Goal: Information Seeking & Learning: Learn about a topic

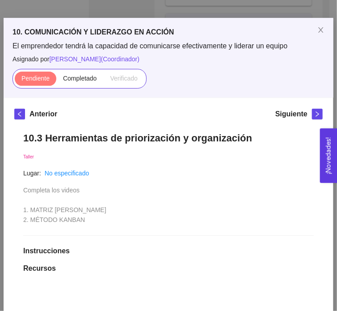
scroll to position [30, 0]
click at [82, 80] on span "Completado" at bounding box center [80, 78] width 34 height 7
click at [56, 81] on input "Completado" at bounding box center [56, 81] width 0 height 0
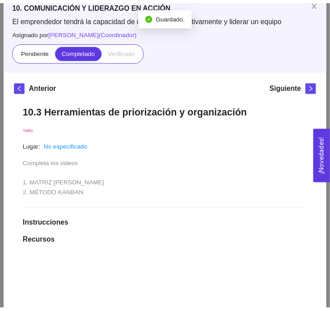
scroll to position [57, 0]
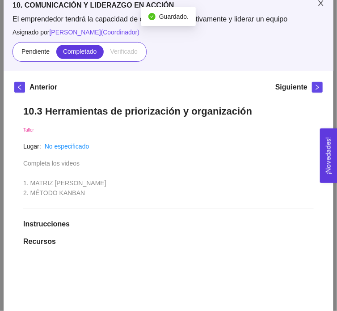
click at [319, 5] on icon "close" at bounding box center [321, 2] width 5 height 5
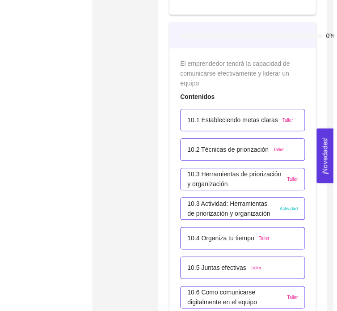
scroll to position [3383, 0]
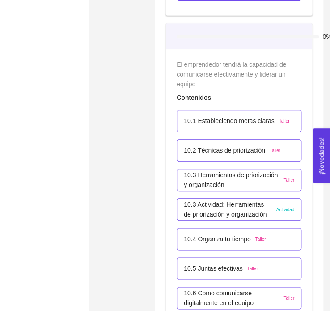
click at [250, 204] on p "10.3 Actividad: Herramientas de priorización y organización" at bounding box center [228, 210] width 88 height 20
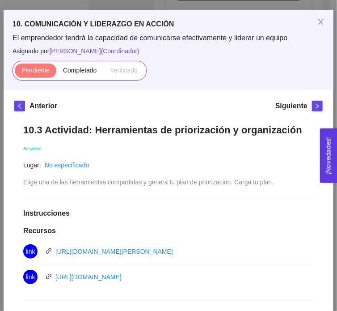
scroll to position [0, 0]
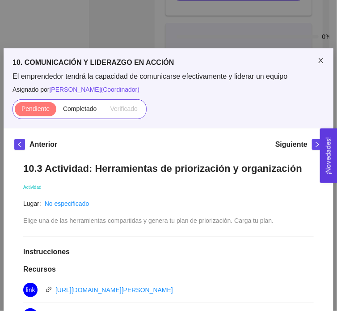
click at [316, 57] on span "Close" at bounding box center [321, 60] width 25 height 25
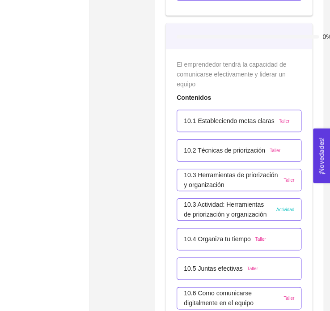
click at [238, 120] on p "10.1 Estableciendo metas claras" at bounding box center [229, 121] width 90 height 10
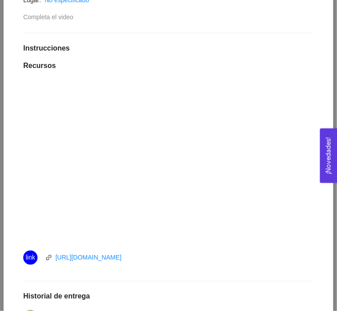
scroll to position [217, 0]
drag, startPoint x: 106, startPoint y: 258, endPoint x: 96, endPoint y: 260, distance: 9.5
click at [96, 260] on link "[URL][DOMAIN_NAME]" at bounding box center [88, 257] width 66 height 7
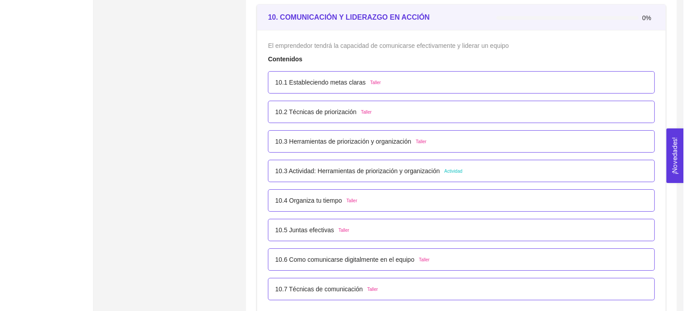
scroll to position [3290, 0]
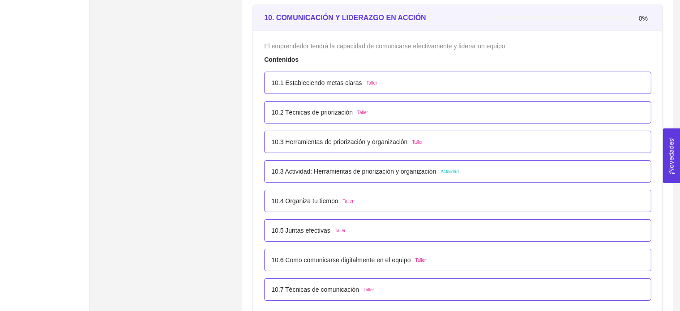
click at [314, 109] on p "10.2 Técnicas de priorización" at bounding box center [311, 112] width 81 height 10
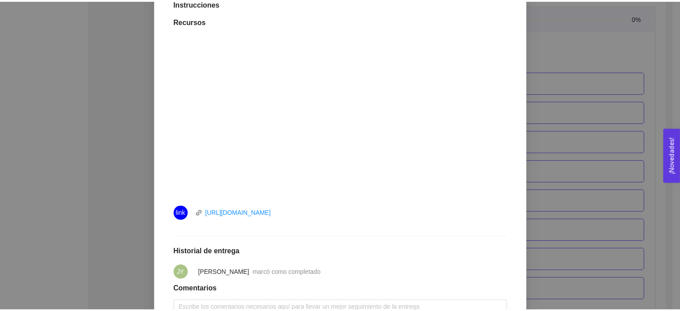
scroll to position [256, 0]
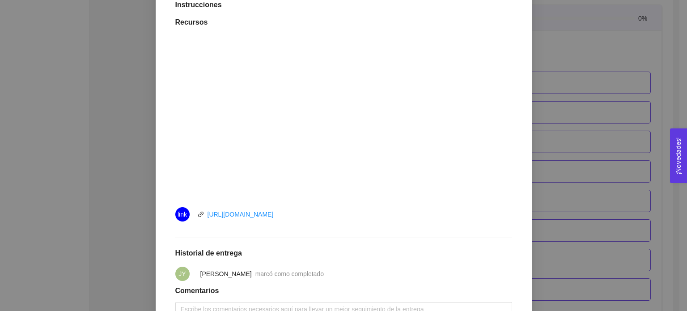
click at [554, 167] on div "10. COMUNICACIÓN Y LIDERAZGO EN ACCIÓN El emprendedor tendrá la capacidad de co…" at bounding box center [343, 155] width 687 height 311
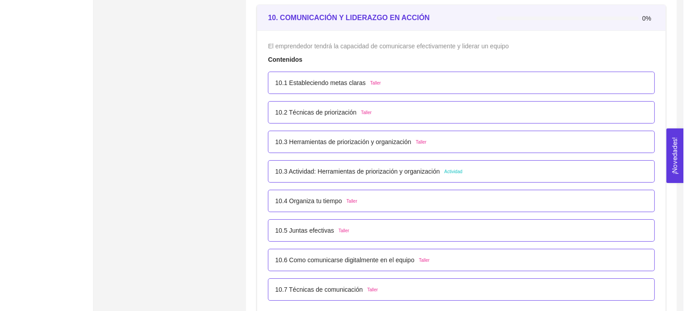
scroll to position [3296, 0]
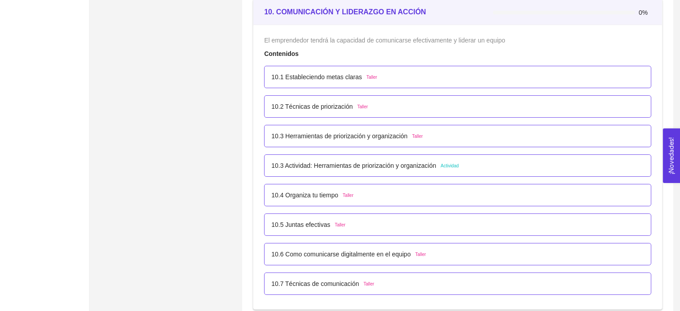
click at [349, 133] on p "10.3 Herramientas de priorización y organización" at bounding box center [339, 136] width 136 height 10
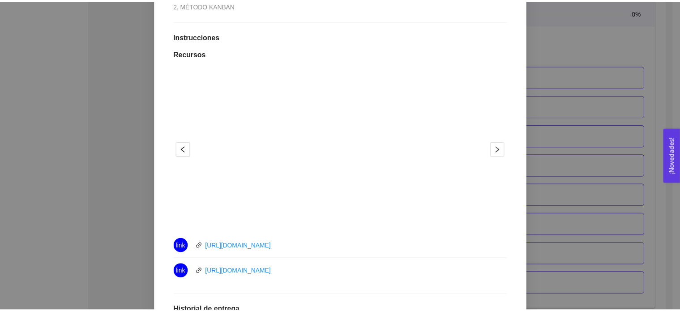
scroll to position [252, 0]
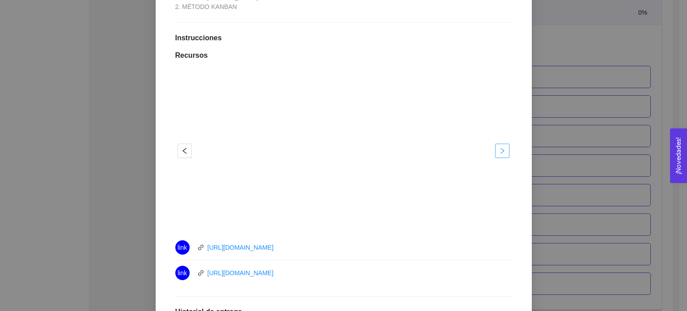
click at [505, 154] on span "right" at bounding box center [502, 150] width 13 height 7
click at [541, 154] on div "10. COMUNICACIÓN Y LIDERAZGO EN ACCIÓN El emprendedor tendrá la capacidad de co…" at bounding box center [343, 155] width 687 height 311
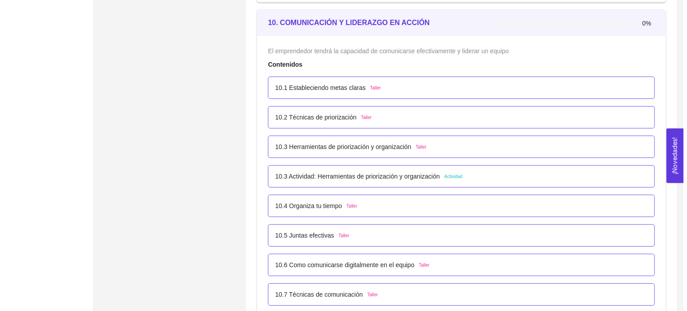
scroll to position [3285, 0]
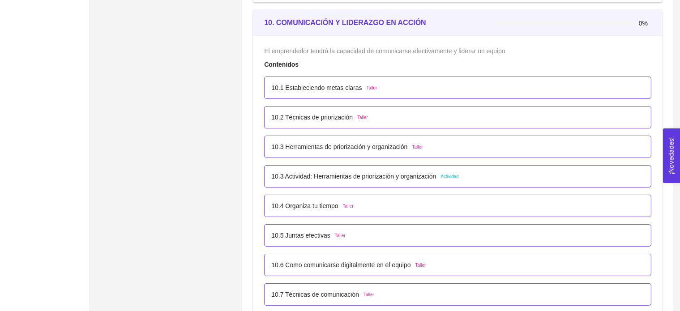
click at [401, 173] on p "10.3 Actividad: Herramientas de priorización y organización" at bounding box center [353, 176] width 165 height 10
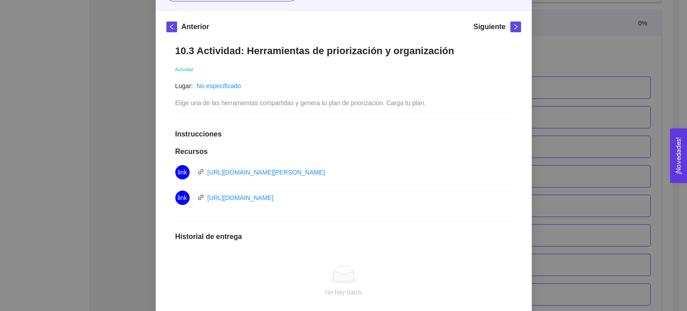
scroll to position [116, 0]
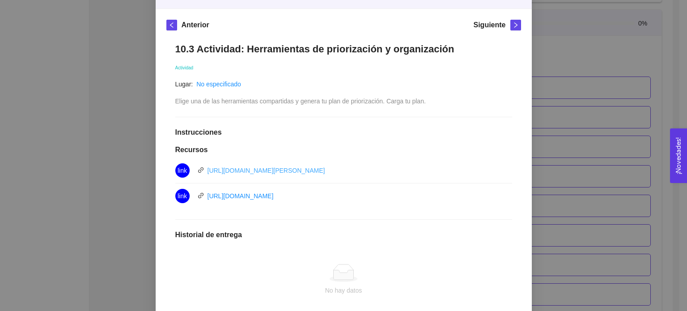
click at [325, 173] on link "[URL][DOMAIN_NAME][PERSON_NAME]" at bounding box center [267, 170] width 118 height 7
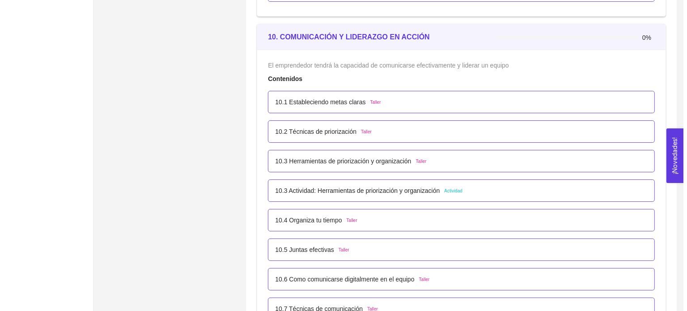
scroll to position [3272, 0]
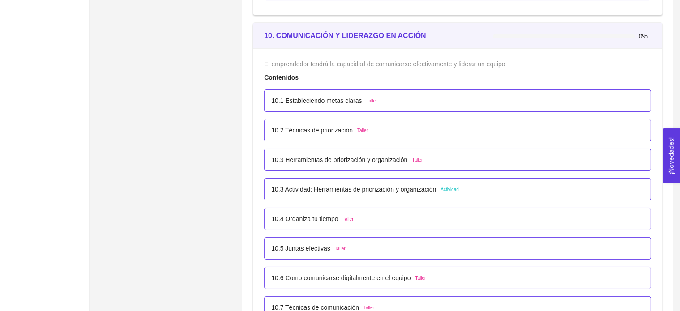
click at [366, 188] on p "10.3 Actividad: Herramientas de priorización y organización" at bounding box center [353, 189] width 165 height 10
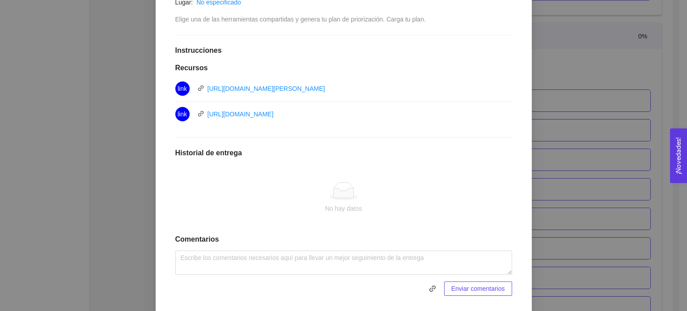
scroll to position [198, 0]
drag, startPoint x: 274, startPoint y: 113, endPoint x: 410, endPoint y: 60, distance: 146.1
click at [410, 60] on div "10.3 Actividad: Herramientas de priorización y organización Actividad Lugar: No…" at bounding box center [343, 128] width 355 height 353
click at [577, 134] on div "10. COMUNICACIÓN Y LIDERAZGO EN ACCIÓN El emprendedor tendrá la capacidad de co…" at bounding box center [343, 155] width 687 height 311
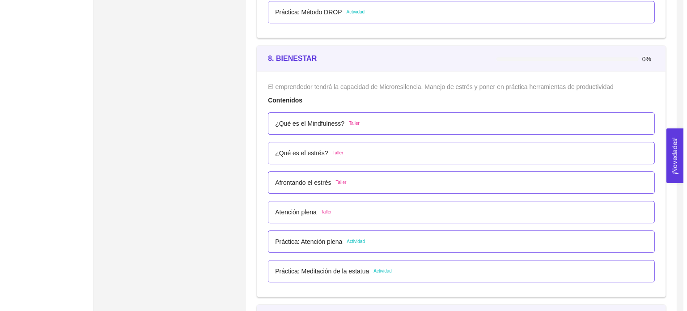
scroll to position [2701, 0]
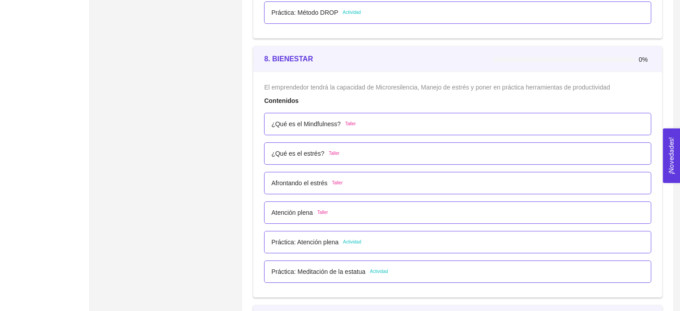
click at [322, 126] on p "¿Qué es el Mindfulness?" at bounding box center [305, 124] width 69 height 10
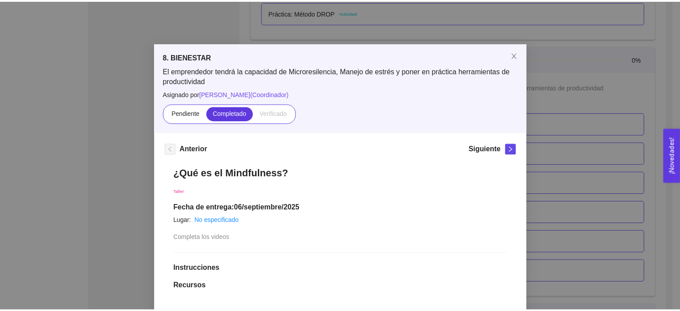
scroll to position [0, 0]
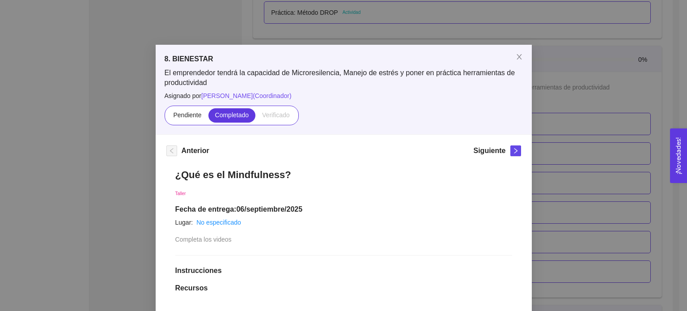
click at [549, 34] on div "8. BIENESTAR El emprendedor tendrá la capacidad de Microresilencia, Manejo de e…" at bounding box center [343, 155] width 687 height 311
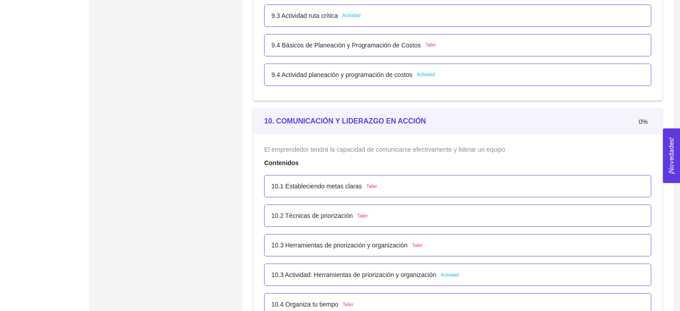
scroll to position [3187, 0]
